Goal: Information Seeking & Learning: Learn about a topic

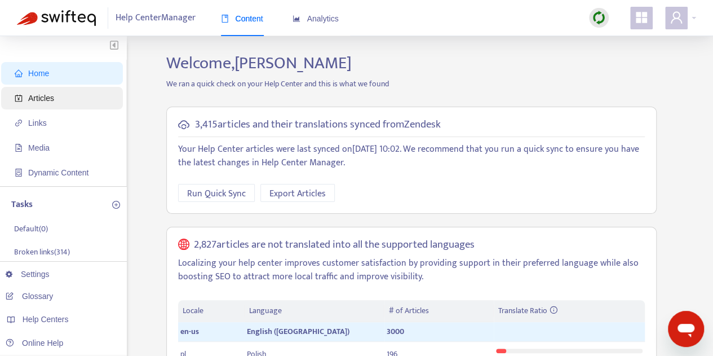
click at [59, 95] on span "Articles" at bounding box center [64, 98] width 99 height 23
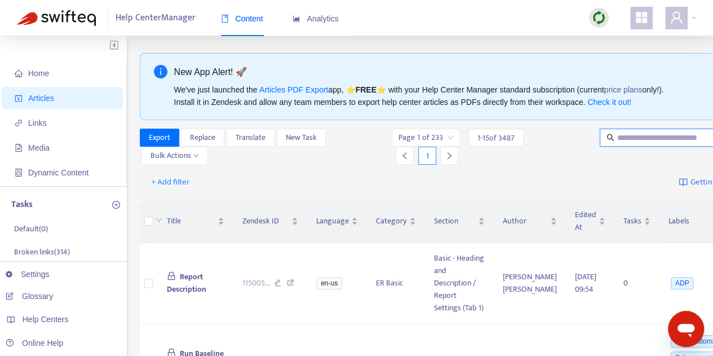
click at [643, 139] on input "text" at bounding box center [671, 137] width 108 height 12
click at [181, 180] on span "+ Add filter" at bounding box center [170, 182] width 39 height 14
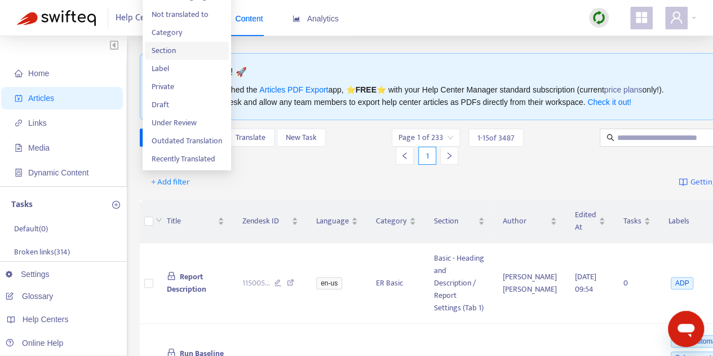
click at [187, 48] on span "Section" at bounding box center [187, 51] width 70 height 12
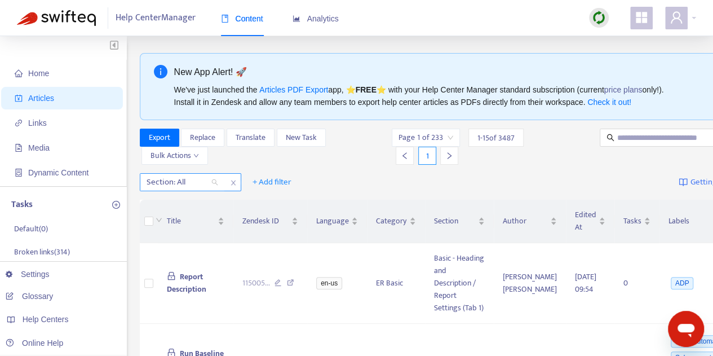
click at [213, 182] on div "Section: All" at bounding box center [182, 182] width 84 height 17
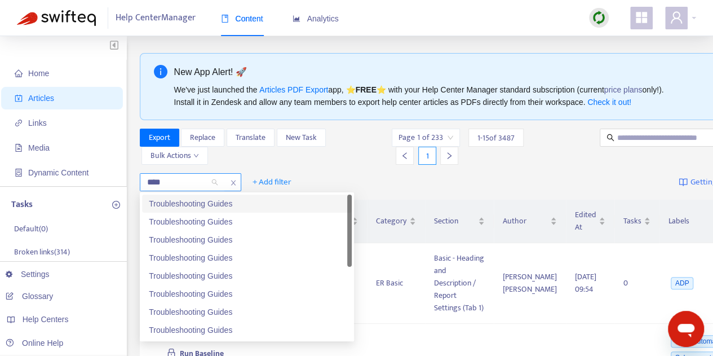
type input "*****"
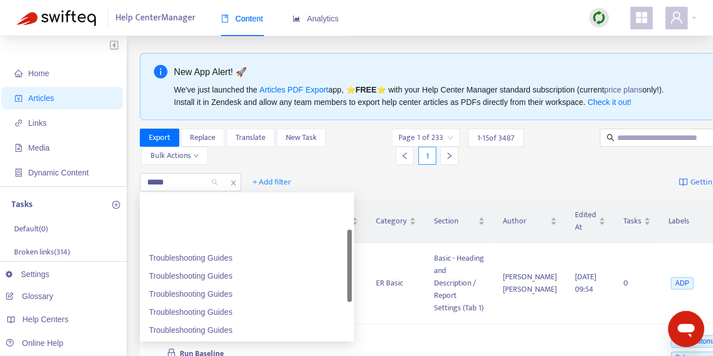
scroll to position [126, 0]
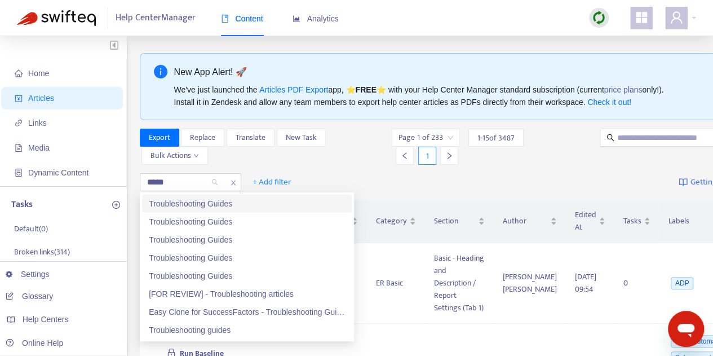
click at [235, 202] on div "Troubleshooting Guides" at bounding box center [247, 203] width 196 height 12
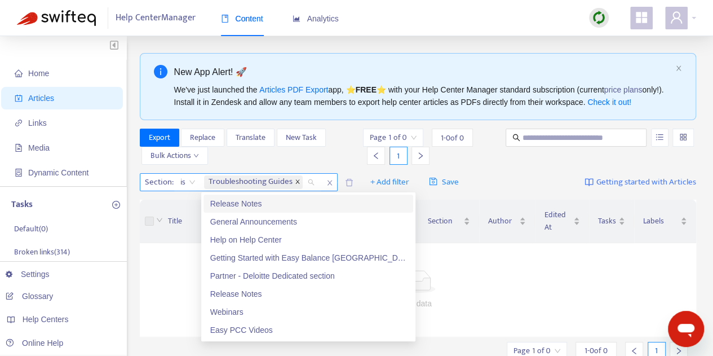
click at [298, 182] on icon "close" at bounding box center [297, 182] width 4 height 4
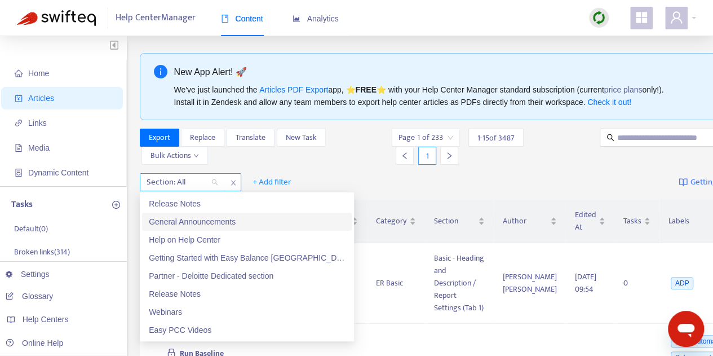
scroll to position [0, 0]
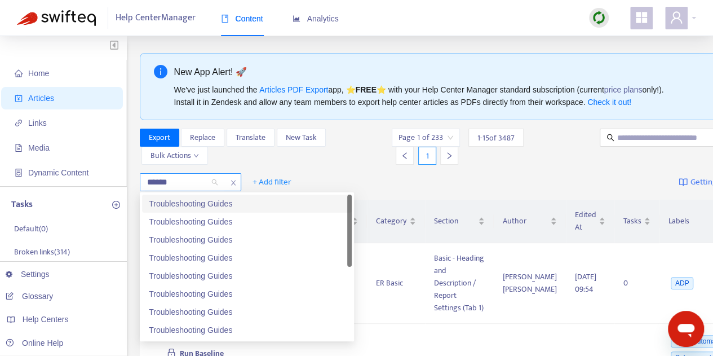
type input "*******"
click at [205, 205] on div "Troubleshooting Guides" at bounding box center [247, 203] width 196 height 12
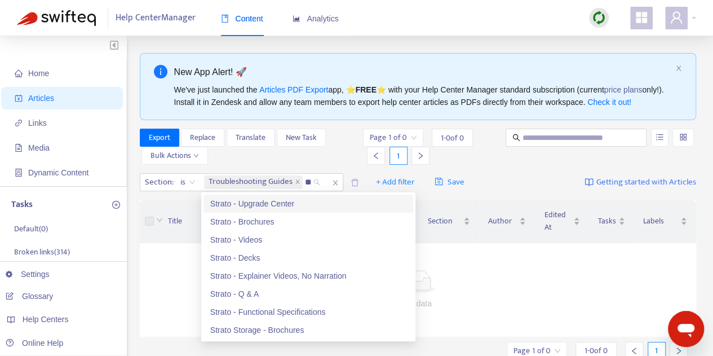
type input "*"
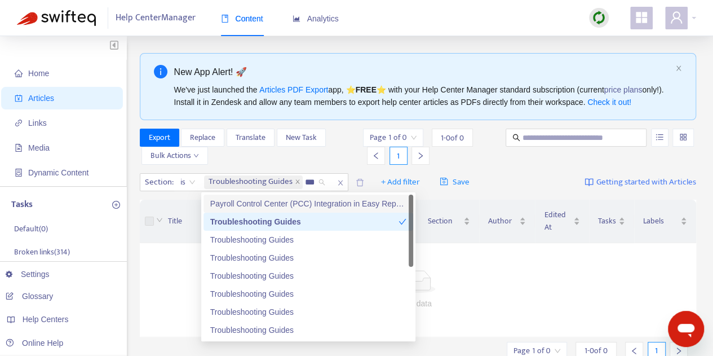
type input "****"
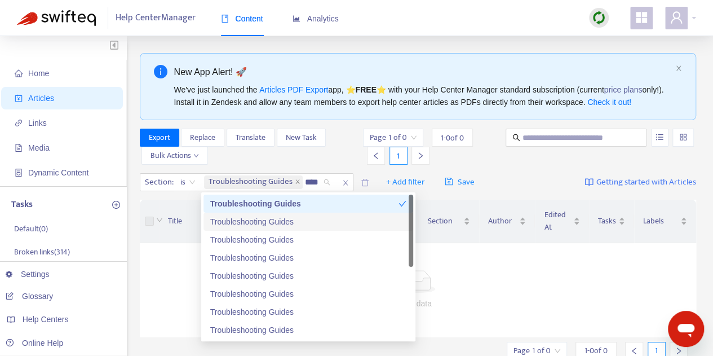
click at [314, 222] on div "Troubleshooting Guides" at bounding box center [308, 221] width 196 height 12
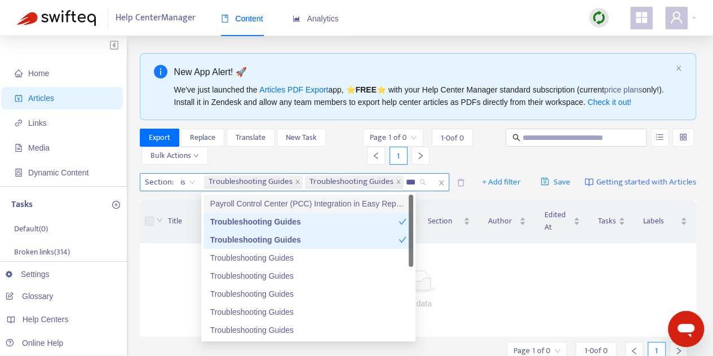
type input "****"
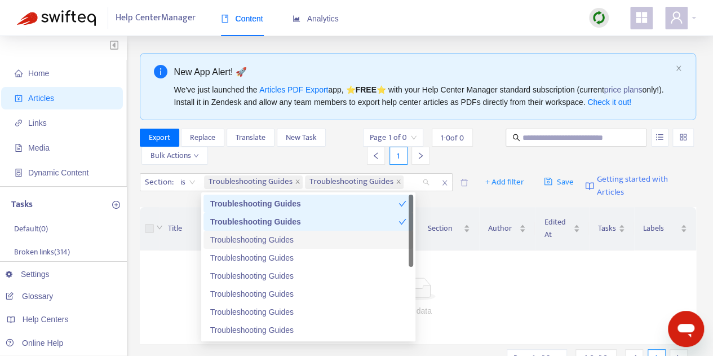
click at [322, 240] on div "Troubleshooting Guides" at bounding box center [308, 239] width 196 height 12
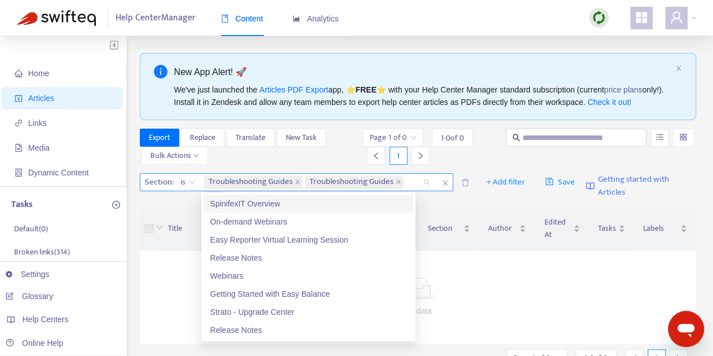
click at [413, 182] on div "Troubleshooting Guides Troubleshooting Guides +1" at bounding box center [313, 190] width 219 height 32
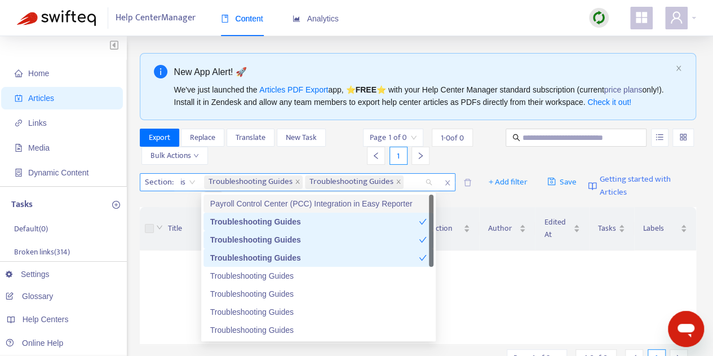
type input "****"
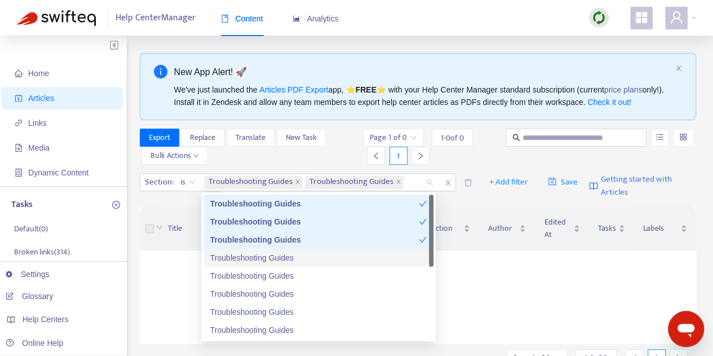
click at [312, 255] on div "Troubleshooting Guides" at bounding box center [318, 257] width 216 height 12
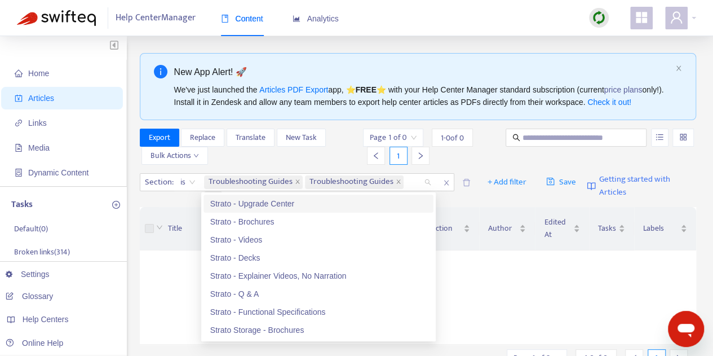
type input "****"
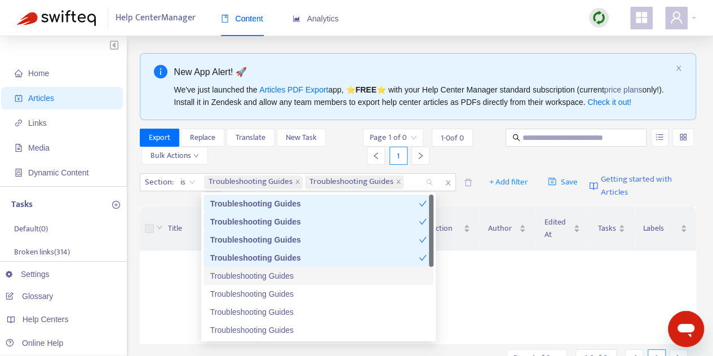
click at [290, 278] on div "Troubleshooting Guides" at bounding box center [318, 275] width 216 height 12
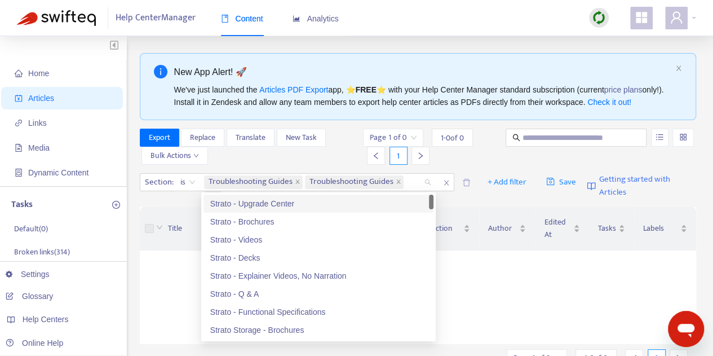
type input "****"
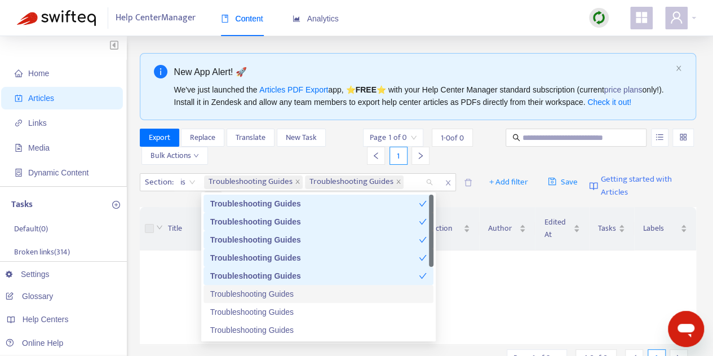
click at [295, 293] on div "Troubleshooting Guides" at bounding box center [318, 293] width 216 height 12
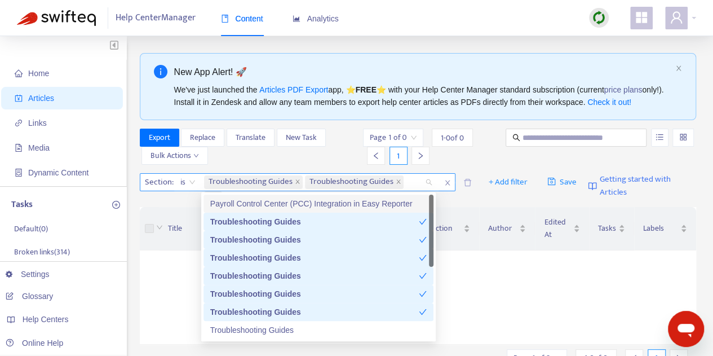
type input "****"
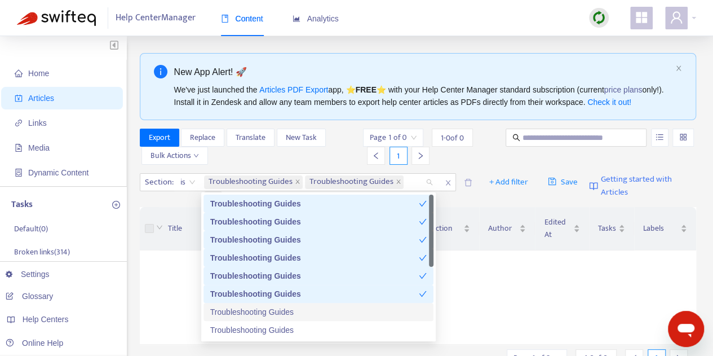
click at [298, 308] on div "Troubleshooting Guides" at bounding box center [318, 312] width 216 height 12
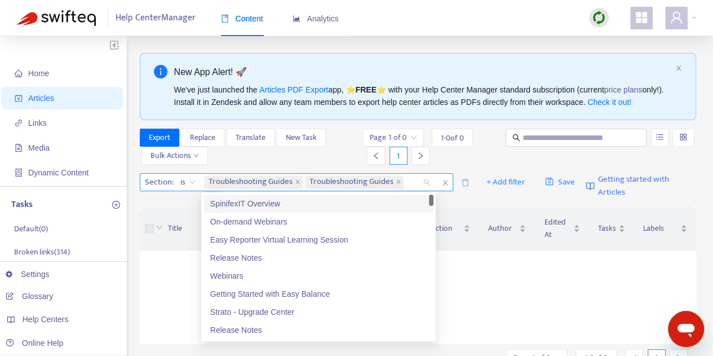
click at [413, 179] on div "Troubleshooting Guides Troubleshooting Guides +5" at bounding box center [313, 190] width 219 height 32
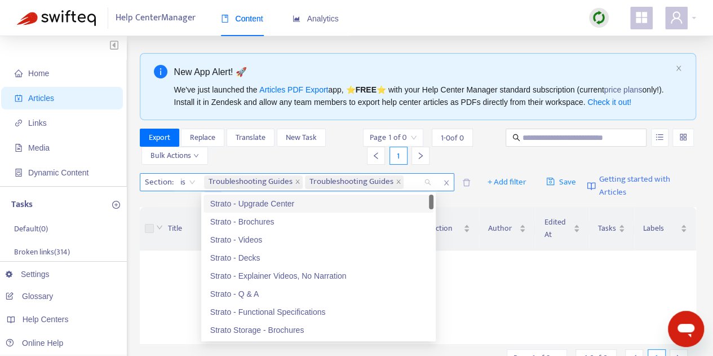
type input "****"
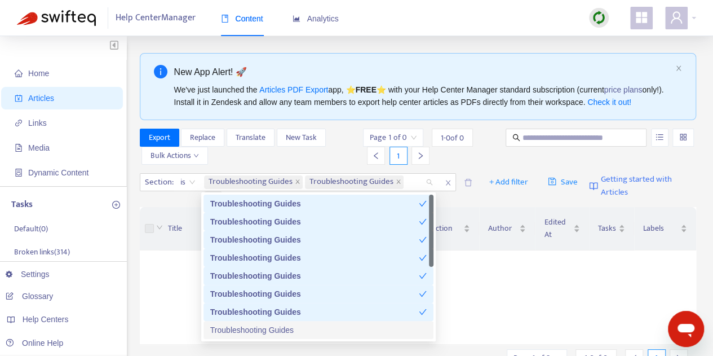
click at [363, 328] on div "Troubleshooting Guides" at bounding box center [318, 330] width 216 height 12
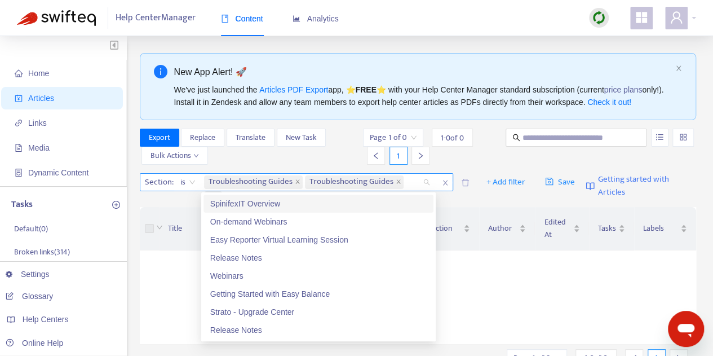
click at [409, 180] on div "Troubleshooting Guides Troubleshooting Guides +6" at bounding box center [313, 190] width 219 height 32
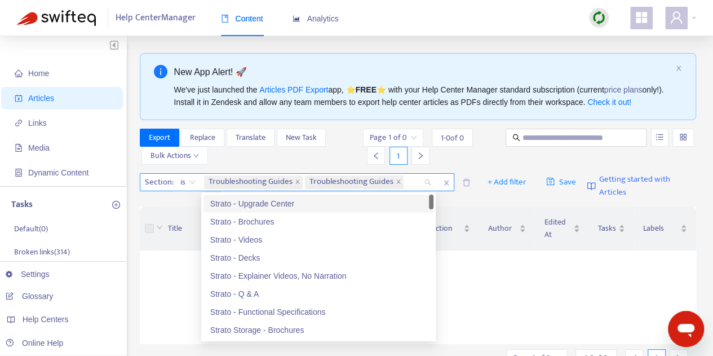
type input "****"
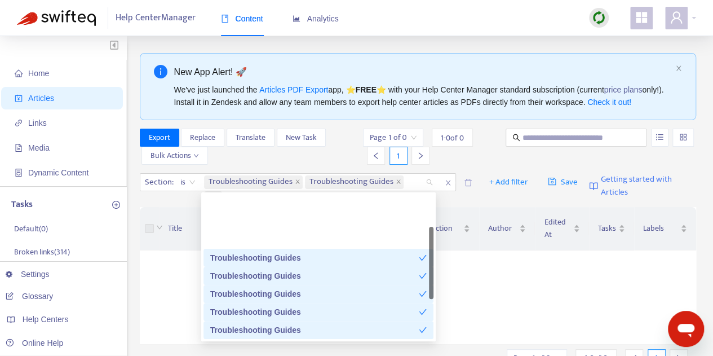
scroll to position [56, 0]
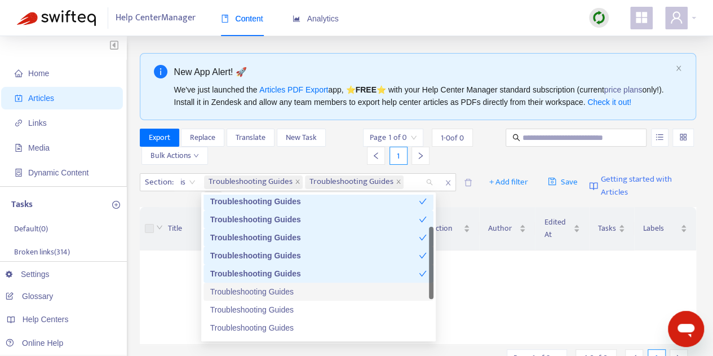
click at [333, 293] on div "Troubleshooting Guides" at bounding box center [318, 291] width 216 height 12
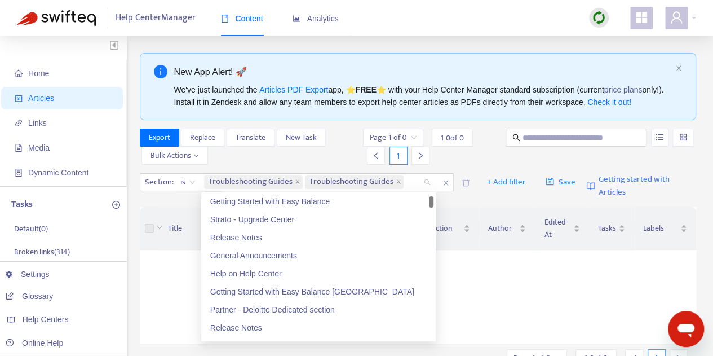
type input "**"
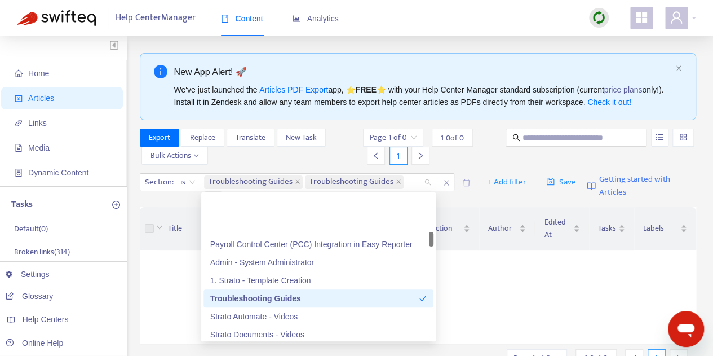
scroll to position [395, 0]
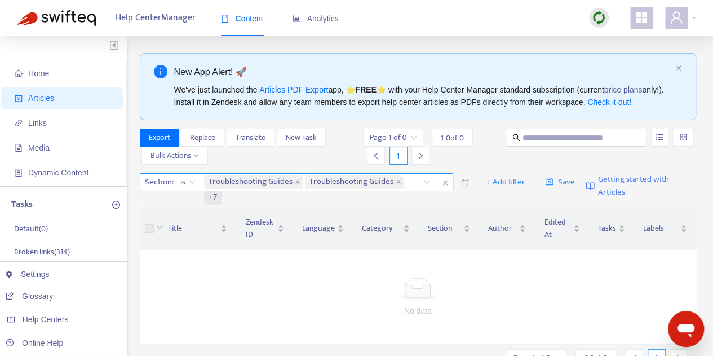
click at [409, 184] on div "Troubleshooting Guides Troubleshooting Guides +7" at bounding box center [313, 190] width 219 height 32
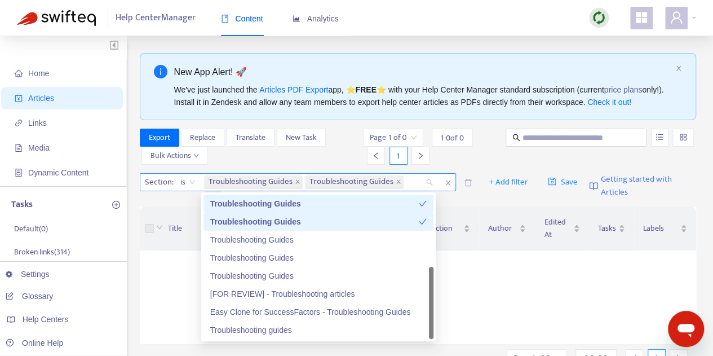
scroll to position [126, 0]
type input "*****"
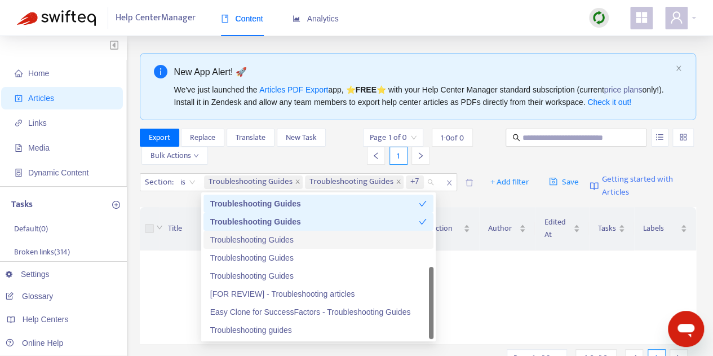
click at [318, 243] on div "Troubleshooting Guides" at bounding box center [318, 239] width 216 height 12
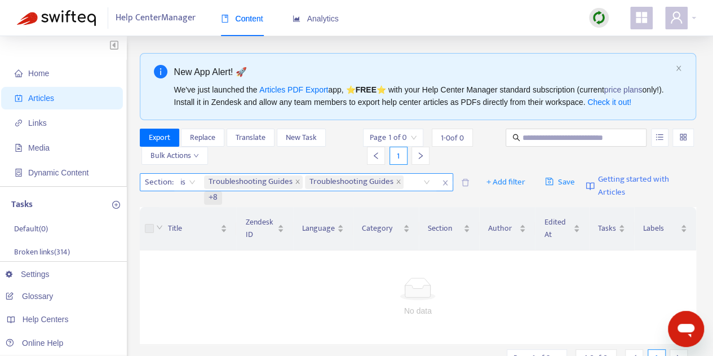
click at [410, 183] on div "Troubleshooting Guides Troubleshooting Guides +8" at bounding box center [313, 190] width 219 height 32
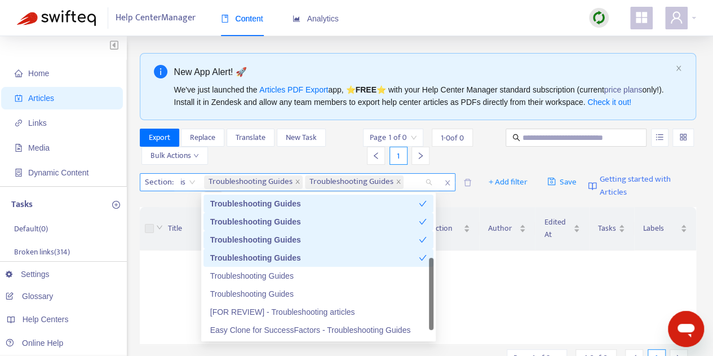
type input "****"
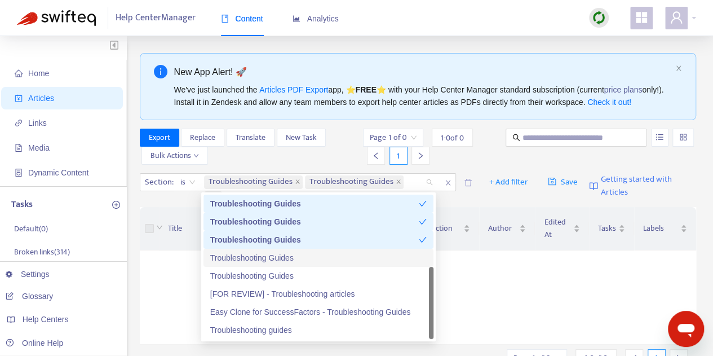
click at [283, 261] on div "Troubleshooting Guides" at bounding box center [318, 257] width 216 height 12
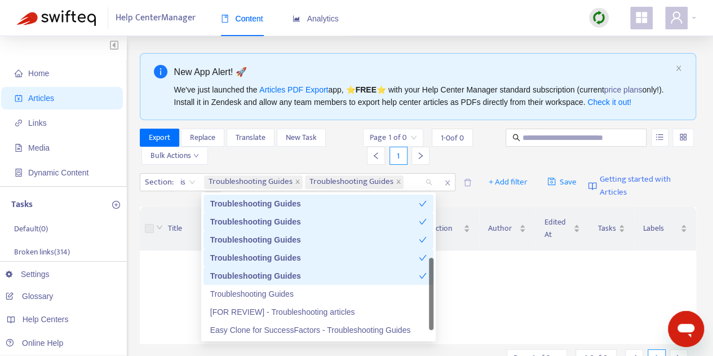
type input "****"
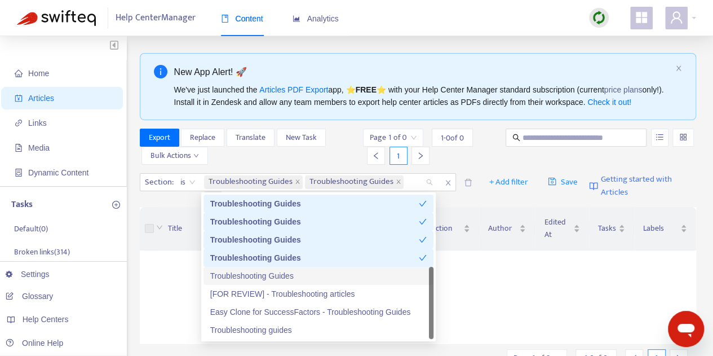
click at [360, 272] on div "Troubleshooting Guides" at bounding box center [318, 275] width 216 height 12
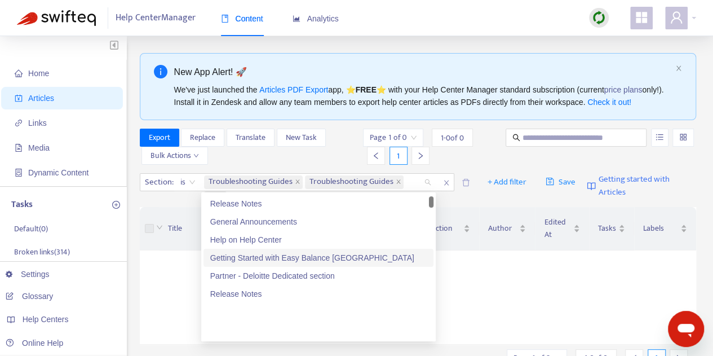
scroll to position [0, 0]
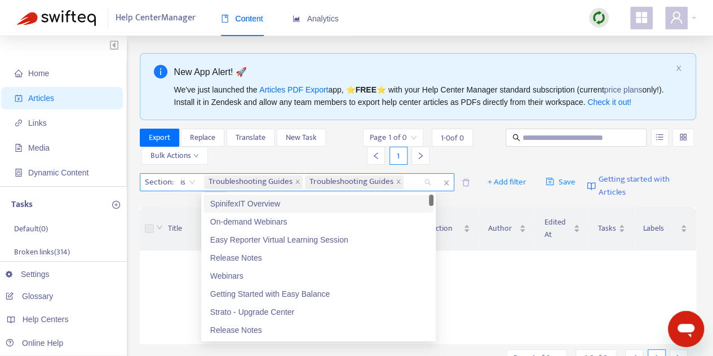
click at [410, 181] on div "Troubleshooting Guides Troubleshooting Guides +10" at bounding box center [314, 190] width 220 height 32
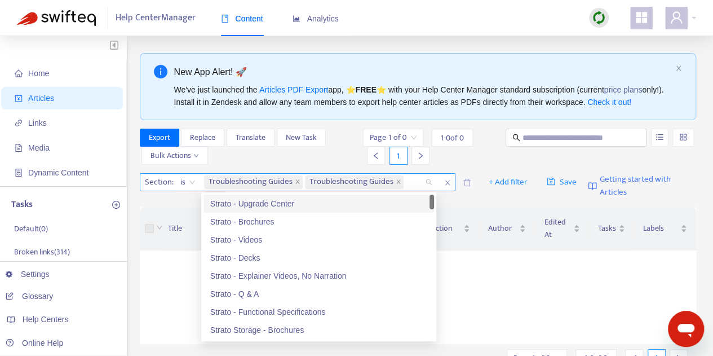
type input "****"
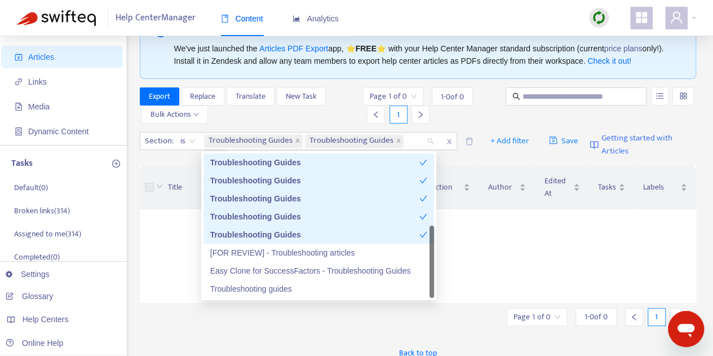
scroll to position [56, 0]
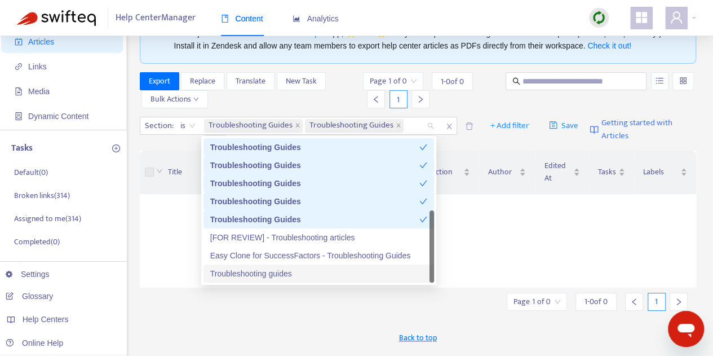
click at [293, 273] on div "Troubleshooting guides" at bounding box center [318, 273] width 217 height 12
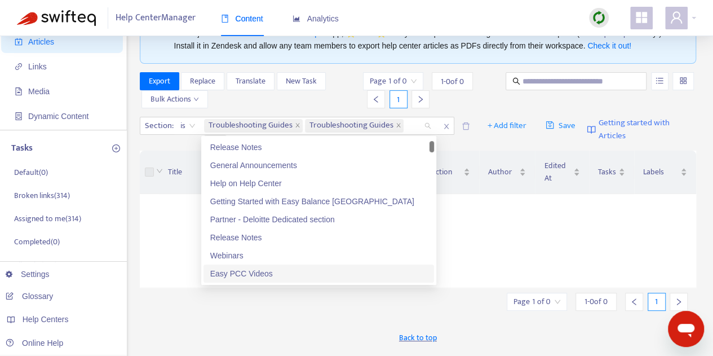
click at [487, 106] on div "Page 1 of 0 1 - 0 of 0 1" at bounding box center [428, 90] width 130 height 36
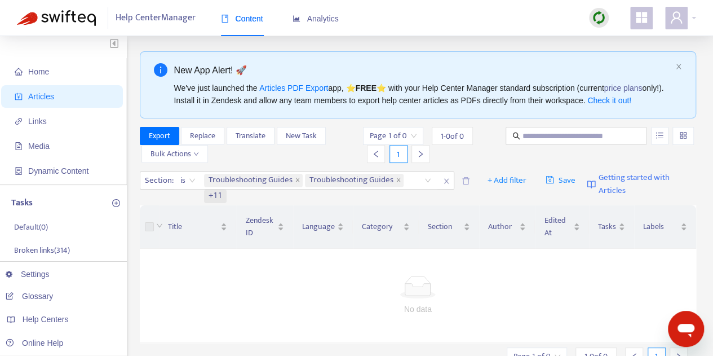
scroll to position [0, 0]
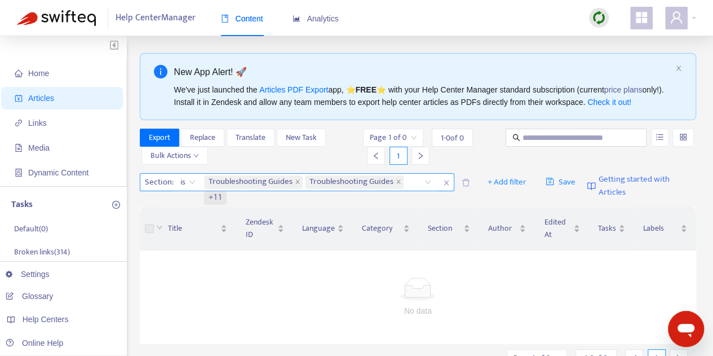
click at [192, 181] on span "is" at bounding box center [187, 182] width 15 height 17
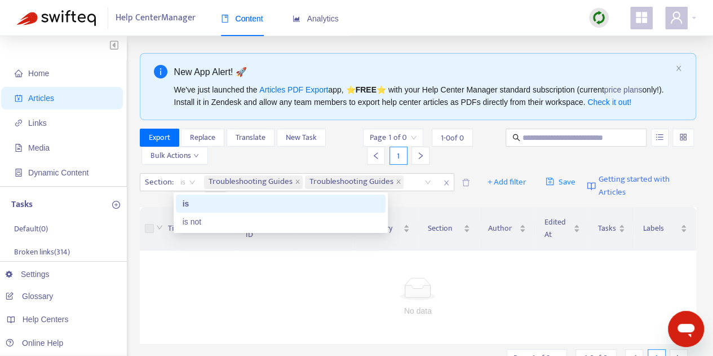
click at [477, 198] on div "Section : is Troubleshooting Guides Troubleshooting Guides +11 + Add filter Sav…" at bounding box center [418, 186] width 557 height 34
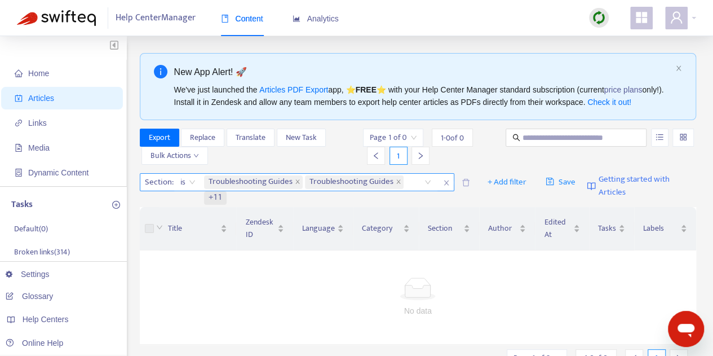
click at [414, 182] on div "Troubleshooting Guides Troubleshooting Guides +11" at bounding box center [314, 190] width 220 height 32
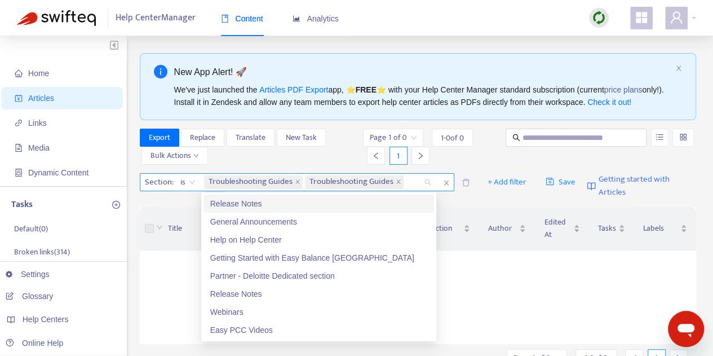
click at [415, 181] on div "Troubleshooting Guides Troubleshooting Guides +11" at bounding box center [314, 190] width 220 height 32
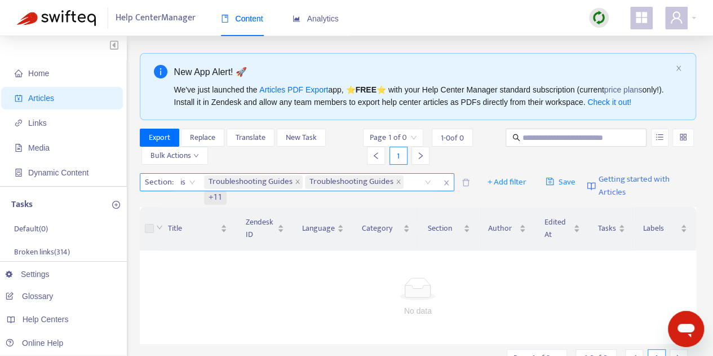
click at [393, 181] on span "Troubleshooting Guides" at bounding box center [354, 182] width 99 height 14
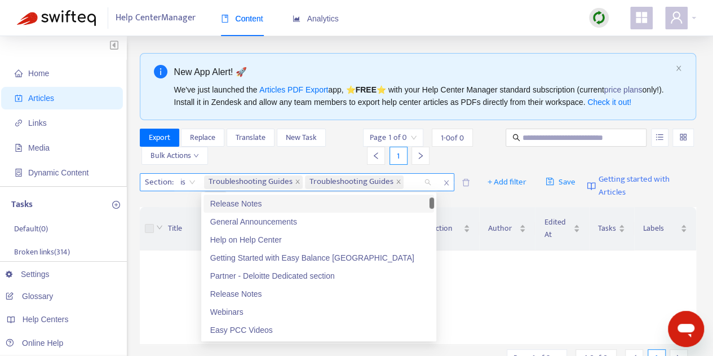
click at [412, 181] on div "Troubleshooting Guides Troubleshooting Guides +11" at bounding box center [314, 190] width 220 height 32
click at [425, 182] on div "Troubleshooting Guides Troubleshooting Guides +11" at bounding box center [320, 182] width 236 height 17
click at [397, 183] on icon "close" at bounding box center [399, 182] width 6 height 6
click at [398, 181] on icon "close" at bounding box center [399, 182] width 6 height 6
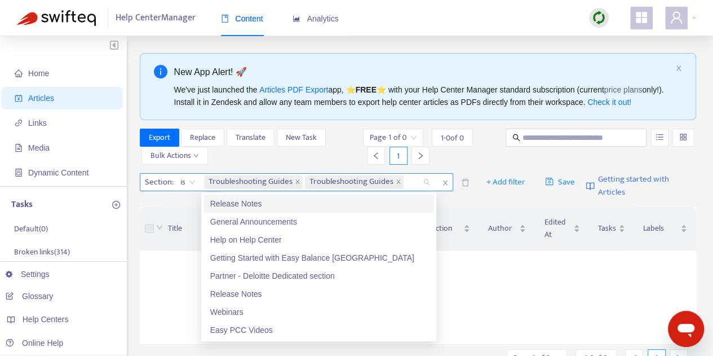
click at [398, 181] on icon "close" at bounding box center [399, 182] width 6 height 6
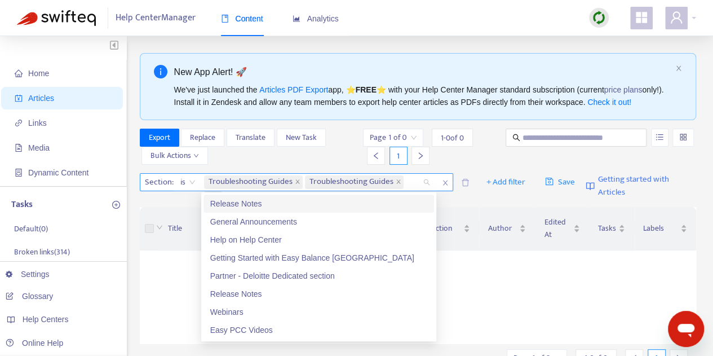
click at [398, 181] on icon "close" at bounding box center [399, 182] width 6 height 6
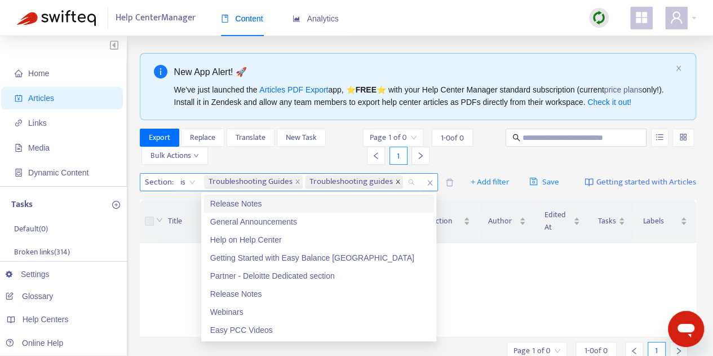
click at [398, 181] on icon "close" at bounding box center [398, 182] width 6 height 6
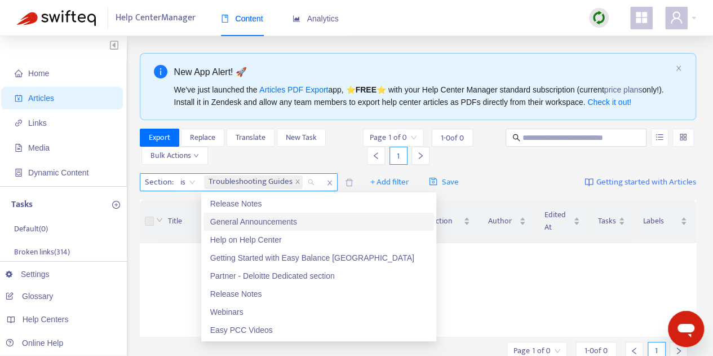
click at [495, 154] on div "Page 1 of 0 1 - 0 of 0 1" at bounding box center [432, 147] width 139 height 36
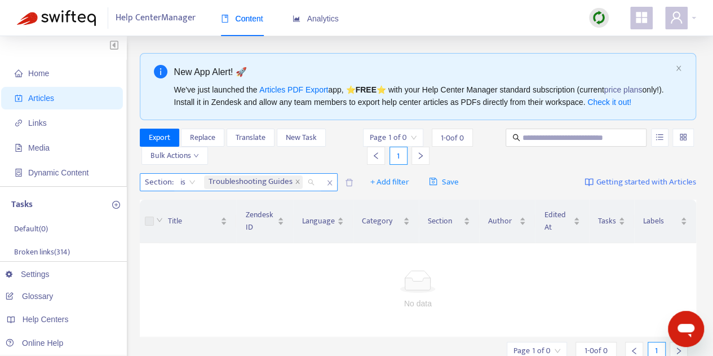
click at [306, 179] on input "search" at bounding box center [306, 182] width 2 height 14
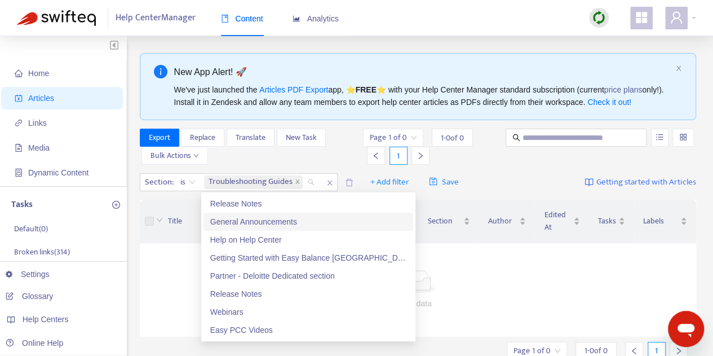
click at [338, 162] on div "Export Replace Translate New Task Bulk Actions" at bounding box center [251, 147] width 222 height 36
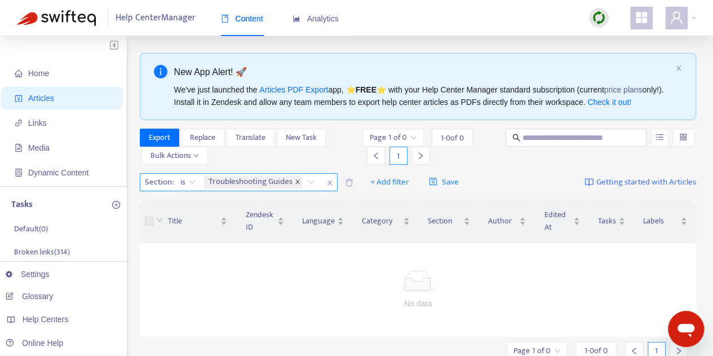
click at [297, 179] on icon "close" at bounding box center [298, 182] width 6 height 6
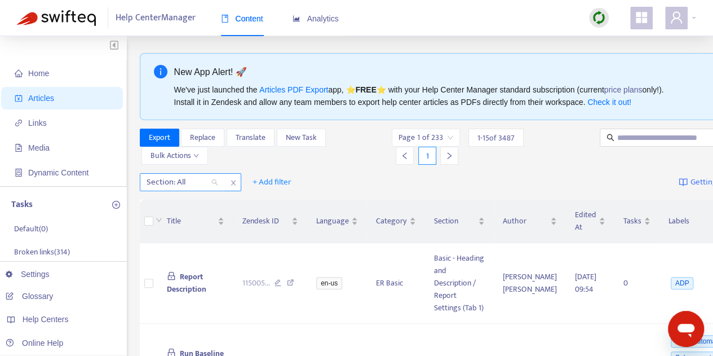
click at [214, 182] on div "Section: All" at bounding box center [182, 182] width 84 height 17
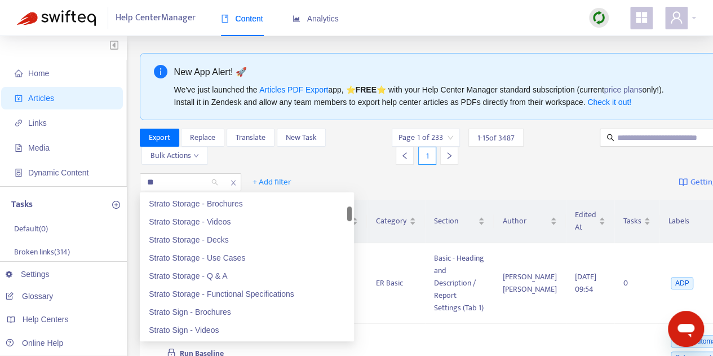
type input "***"
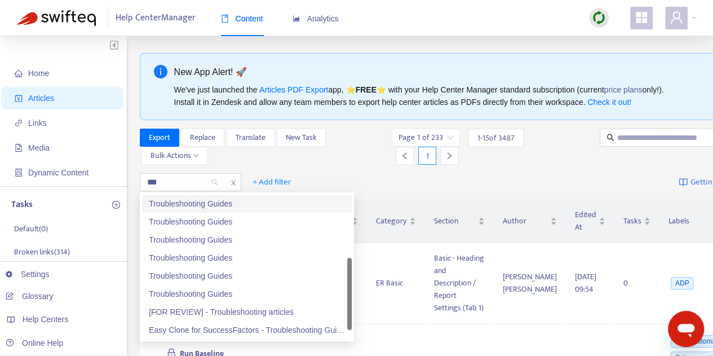
click at [225, 209] on div "Troubleshooting Guides" at bounding box center [247, 203] width 196 height 12
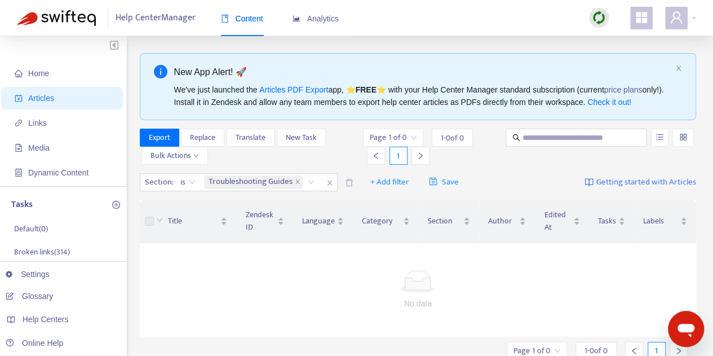
click at [535, 175] on div "Section : is Troubleshooting Guides + Add filter Save Getting started with Arti…" at bounding box center [418, 182] width 557 height 26
click at [680, 20] on icon "user" at bounding box center [676, 17] width 11 height 12
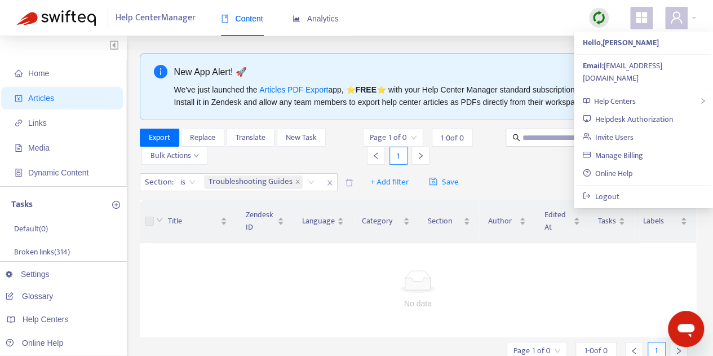
click at [472, 32] on div "Help Center Manager Content Analytics" at bounding box center [356, 18] width 713 height 36
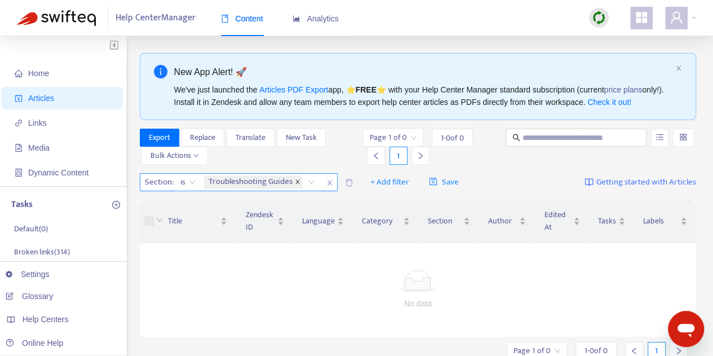
click at [295, 181] on icon "close" at bounding box center [298, 182] width 6 height 6
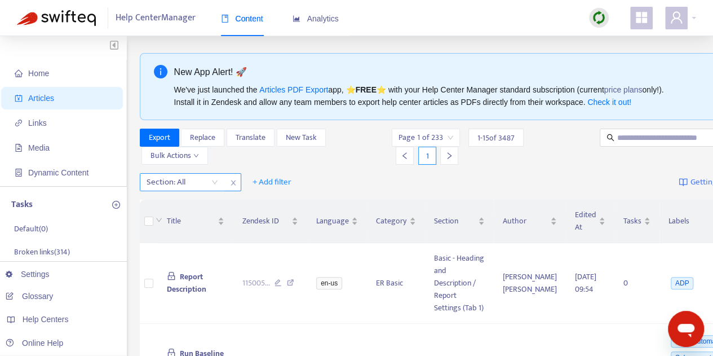
click at [548, 135] on div "Page 1 of 233 1 - 15 of 3487 1" at bounding box center [490, 147] width 196 height 36
click at [625, 135] on input "text" at bounding box center [671, 137] width 108 height 12
type input "**********"
click at [277, 178] on span "+ Add filter" at bounding box center [272, 182] width 39 height 14
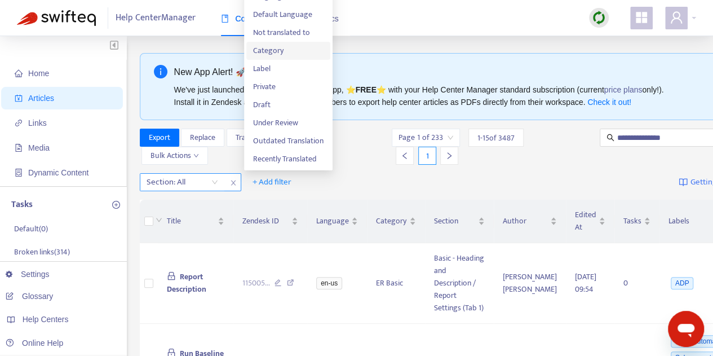
click at [304, 49] on span "Category" at bounding box center [288, 51] width 70 height 12
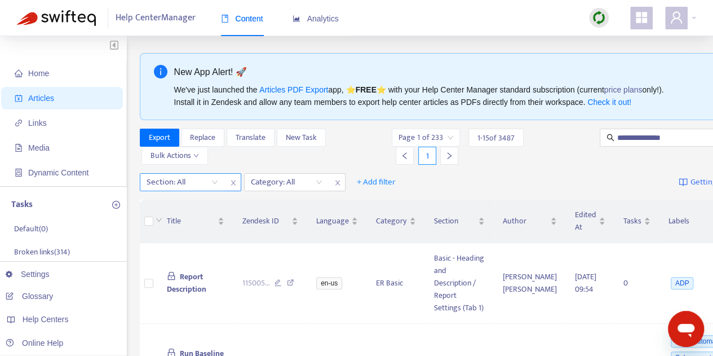
drag, startPoint x: 339, startPoint y: 183, endPoint x: 328, endPoint y: 183, distance: 11.3
click at [339, 183] on icon "close" at bounding box center [337, 182] width 7 height 7
click at [193, 184] on div at bounding box center [177, 182] width 68 height 14
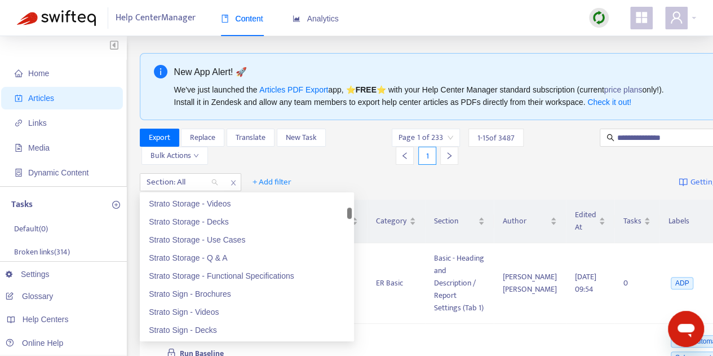
scroll to position [634, 0]
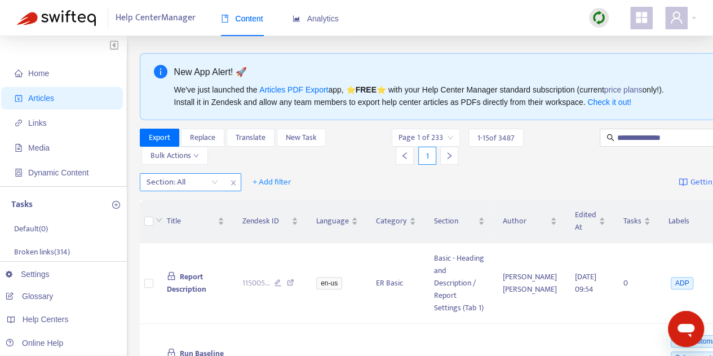
click at [180, 181] on div at bounding box center [177, 182] width 68 height 14
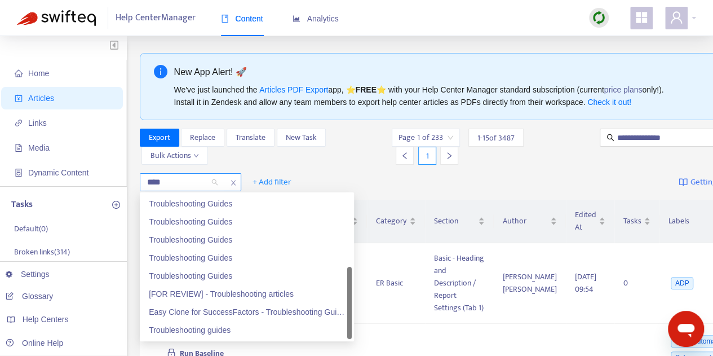
scroll to position [126, 0]
type input "*****"
click at [231, 231] on div "Troubleshooting Guides" at bounding box center [247, 240] width 210 height 18
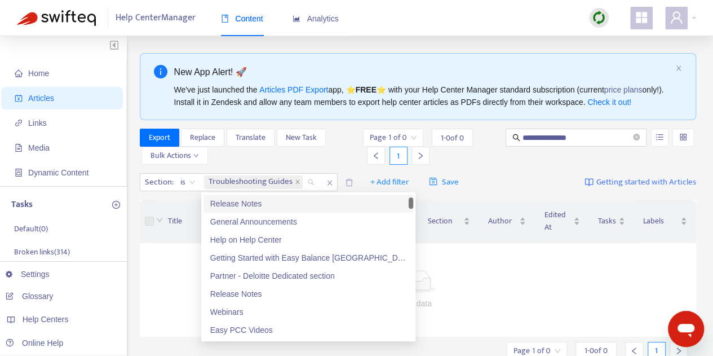
click at [543, 175] on div "Section : is Troubleshooting Guides + Add filter Save Getting started with Arti…" at bounding box center [418, 182] width 557 height 26
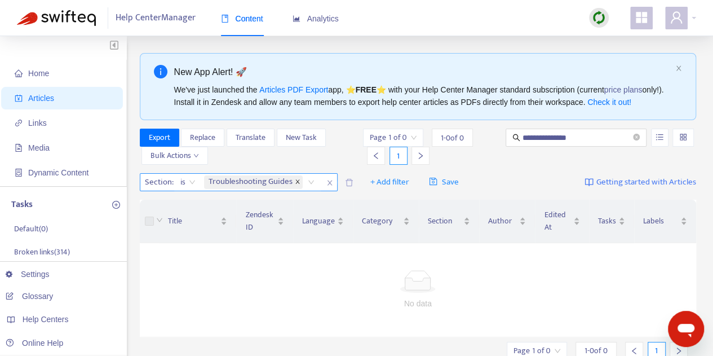
click at [297, 181] on icon "close" at bounding box center [298, 182] width 6 height 6
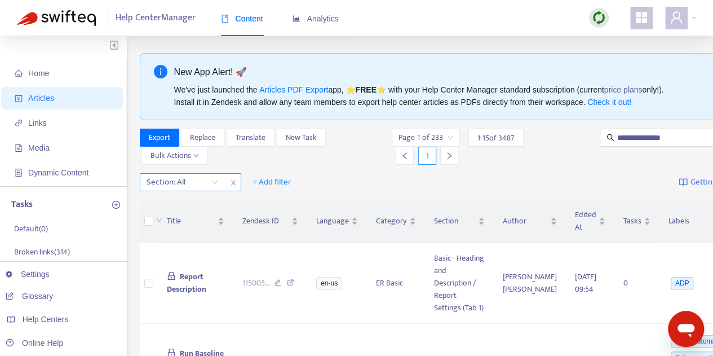
click at [233, 184] on icon "close" at bounding box center [233, 182] width 7 height 7
click at [187, 183] on span "+ Add filter" at bounding box center [170, 182] width 39 height 14
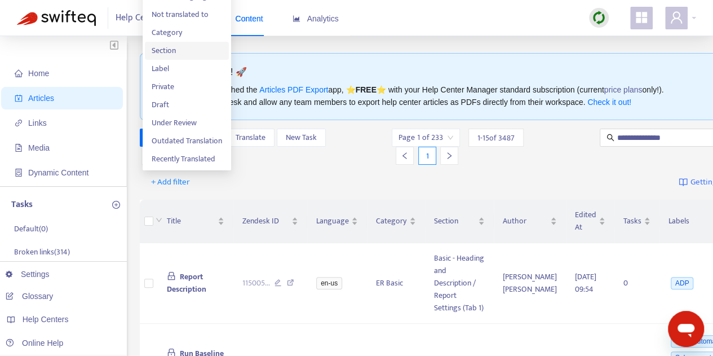
click at [193, 48] on span "Section" at bounding box center [187, 51] width 70 height 12
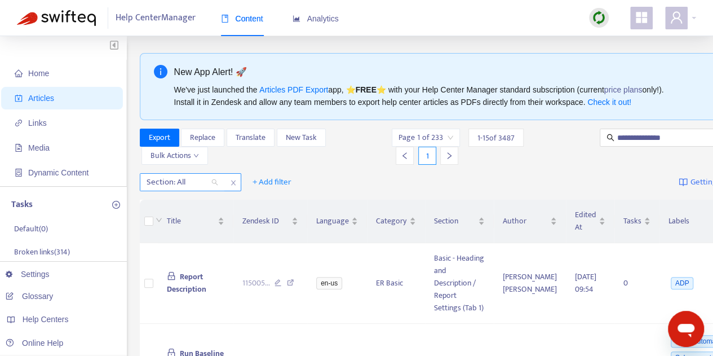
click at [200, 182] on div at bounding box center [177, 182] width 68 height 14
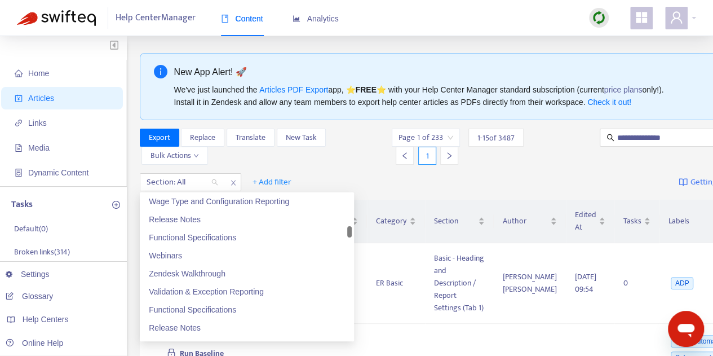
scroll to position [1297, 0]
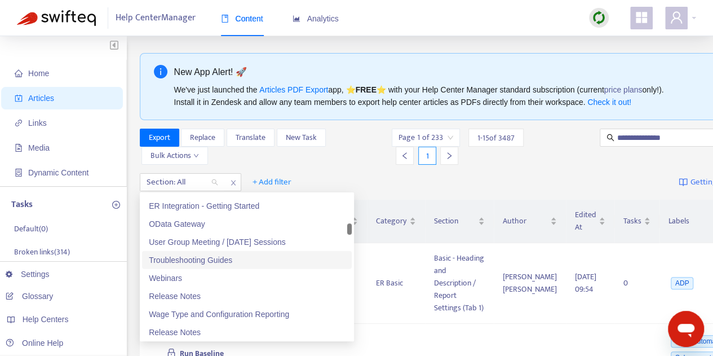
click at [221, 258] on div "Troubleshooting Guides" at bounding box center [247, 260] width 196 height 12
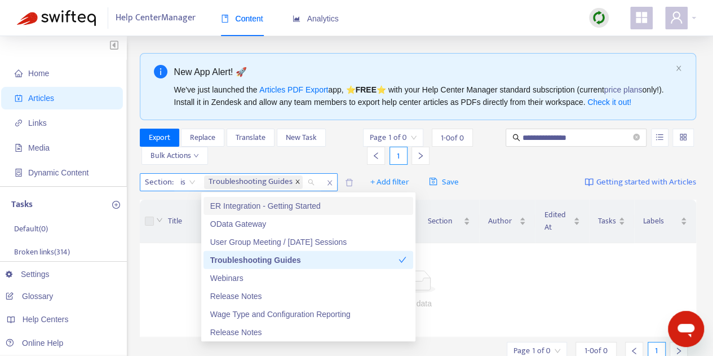
click at [297, 182] on icon "close" at bounding box center [297, 182] width 4 height 4
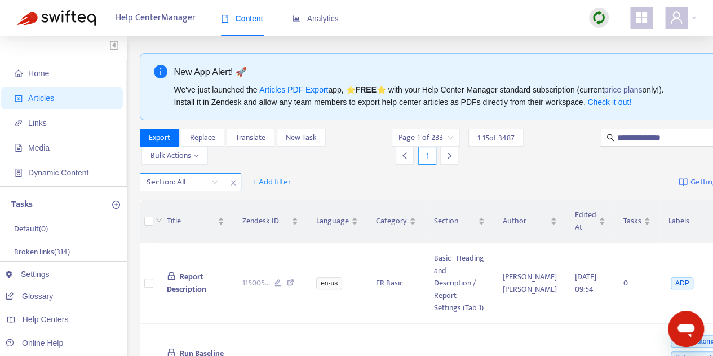
click at [194, 180] on div at bounding box center [177, 182] width 68 height 14
click at [236, 179] on icon "close" at bounding box center [233, 182] width 7 height 7
click at [176, 180] on span "+ Add filter" at bounding box center [170, 182] width 39 height 14
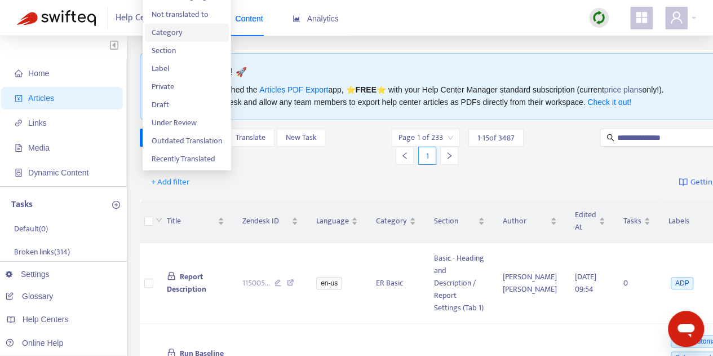
click at [193, 28] on span "Category" at bounding box center [187, 32] width 70 height 12
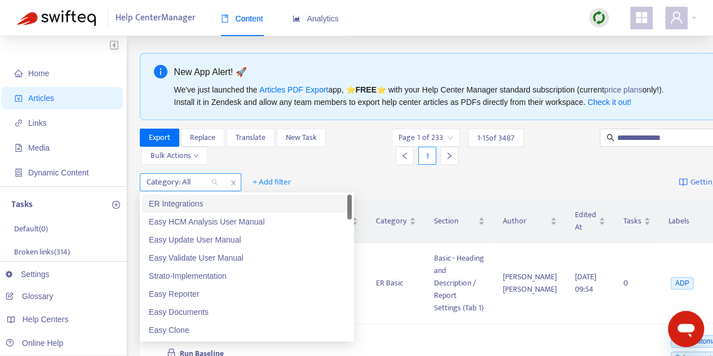
click at [186, 179] on div at bounding box center [177, 182] width 68 height 14
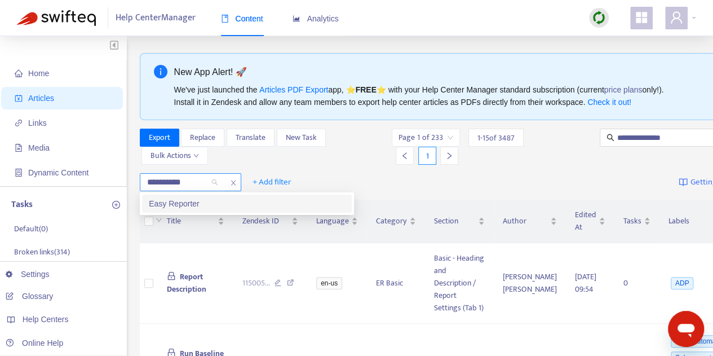
type input "**********"
click at [184, 207] on div "Easy Reporter" at bounding box center [247, 203] width 196 height 12
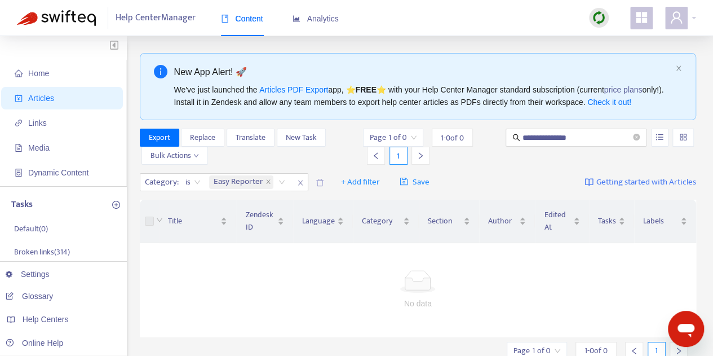
click at [328, 155] on div "Export Replace Translate New Task Bulk Actions" at bounding box center [251, 147] width 222 height 36
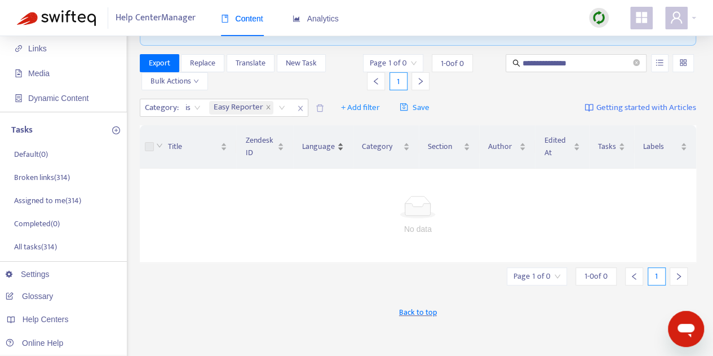
scroll to position [0, 0]
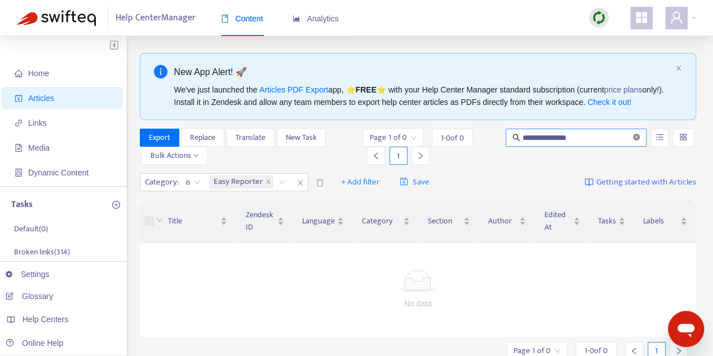
click at [639, 138] on icon "close-circle" at bounding box center [636, 137] width 7 height 7
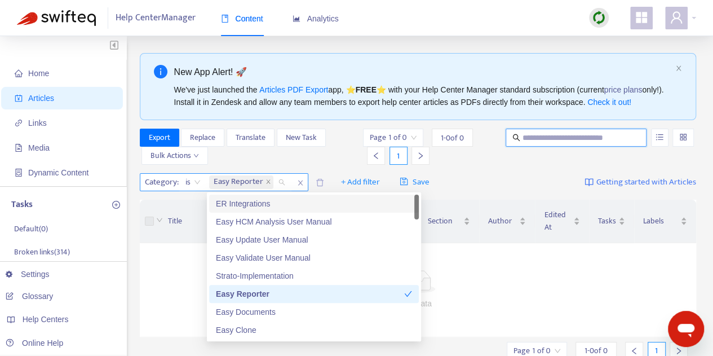
click at [264, 183] on span "Easy Reporter" at bounding box center [241, 182] width 64 height 14
click at [270, 182] on icon "close" at bounding box center [269, 182] width 6 height 6
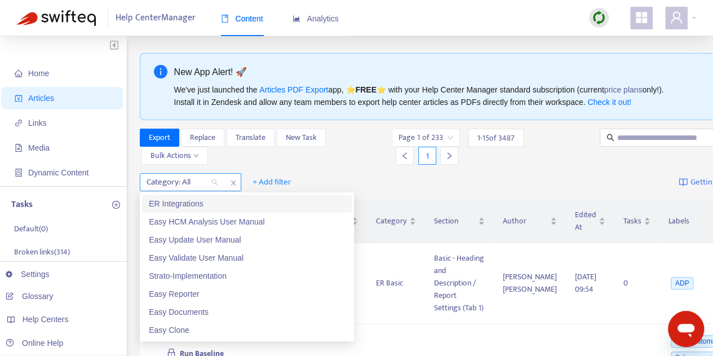
click at [555, 171] on div "Category: All + Add filter Getting started with Articles" at bounding box center [465, 182] width 651 height 26
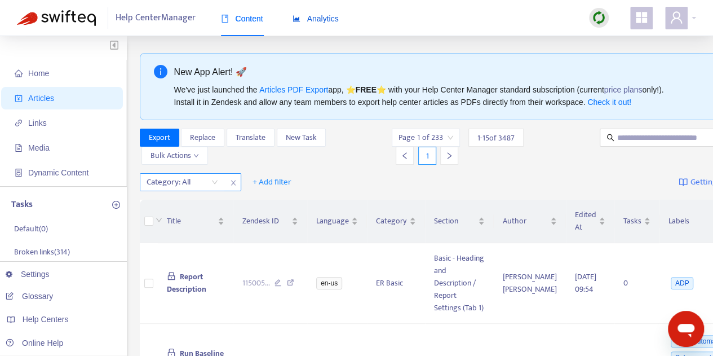
click at [335, 22] on span "Analytics" at bounding box center [316, 18] width 46 height 9
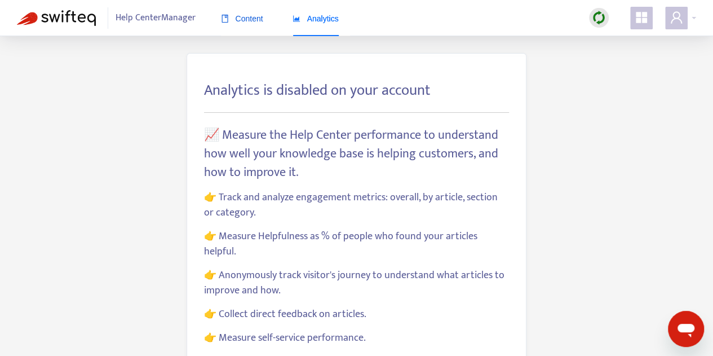
click at [242, 22] on span "Content" at bounding box center [242, 18] width 42 height 9
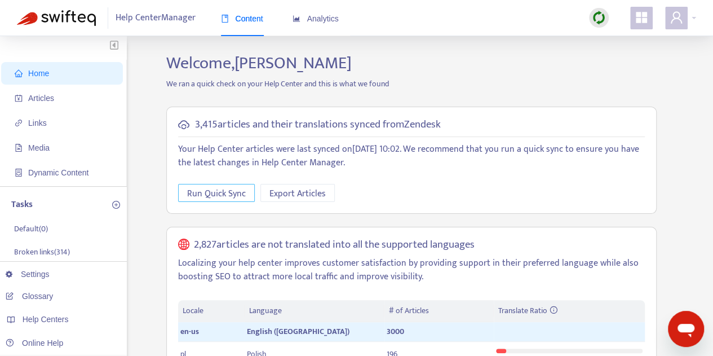
click at [211, 196] on span "Run Quick Sync" at bounding box center [216, 194] width 59 height 14
